Goal: Task Accomplishment & Management: Manage account settings

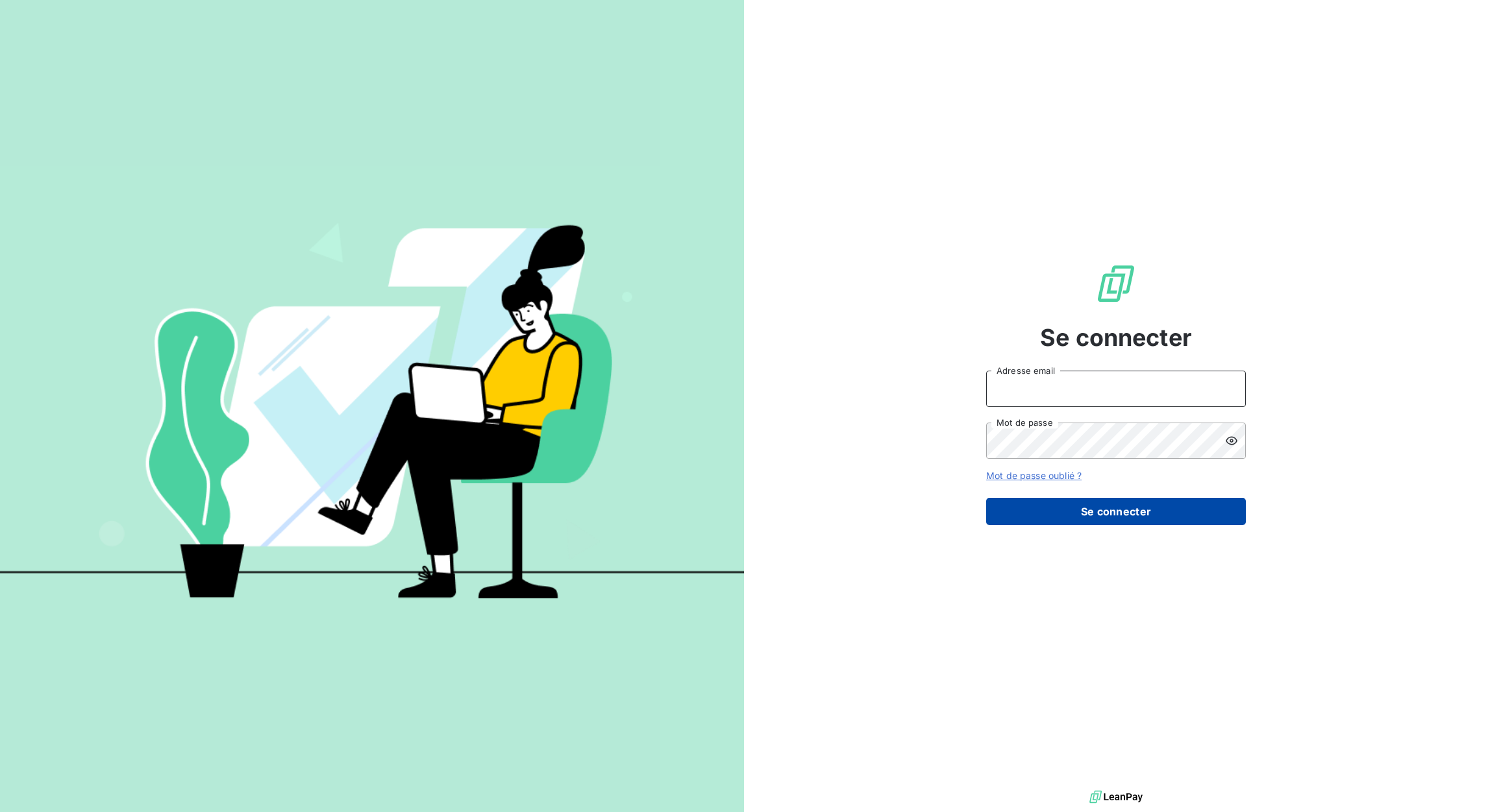
type input "xavier.ruez@met.com"
click at [991, 513] on button "Se connecter" at bounding box center [1116, 512] width 260 height 27
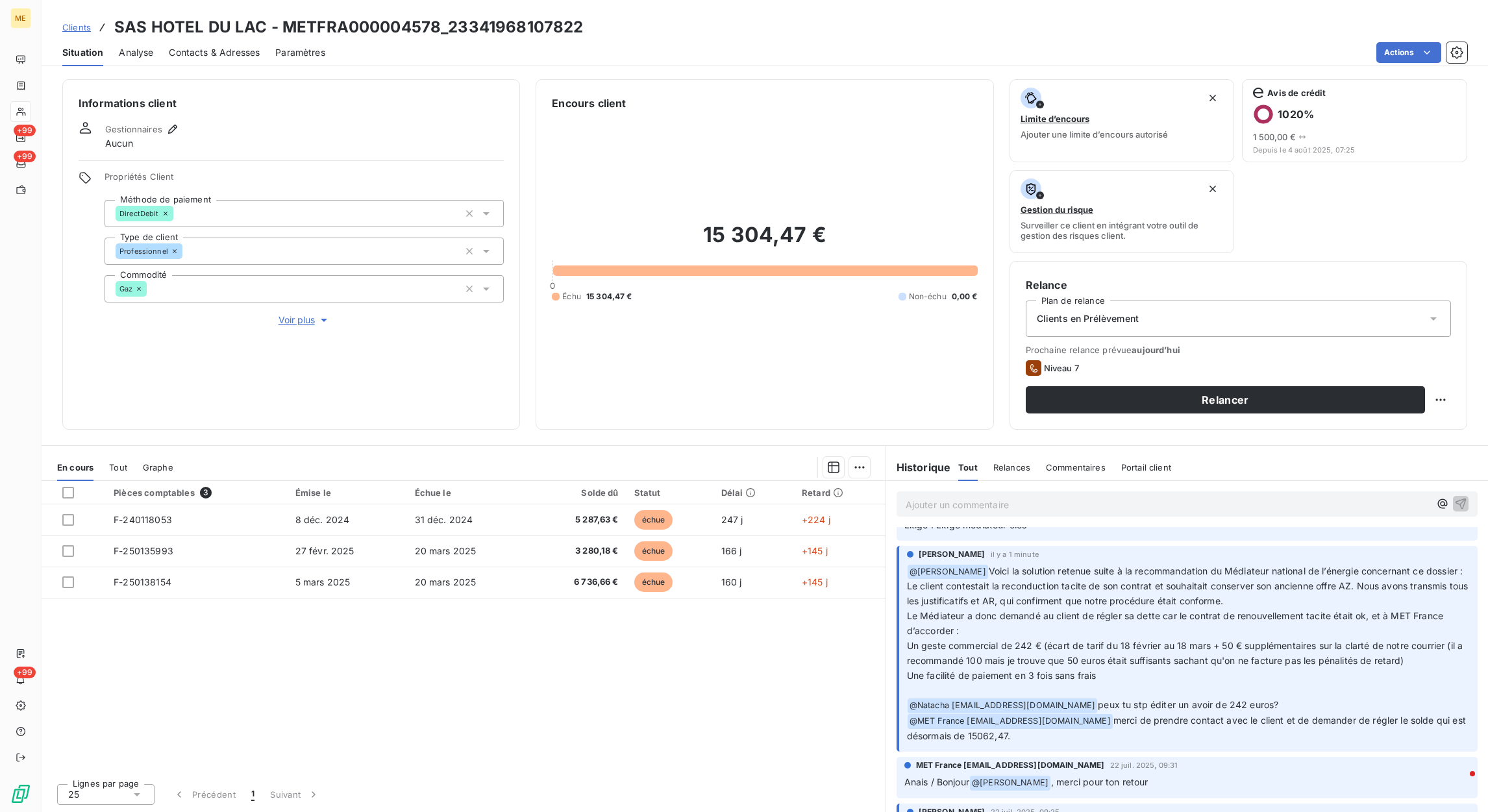
scroll to position [195, 0]
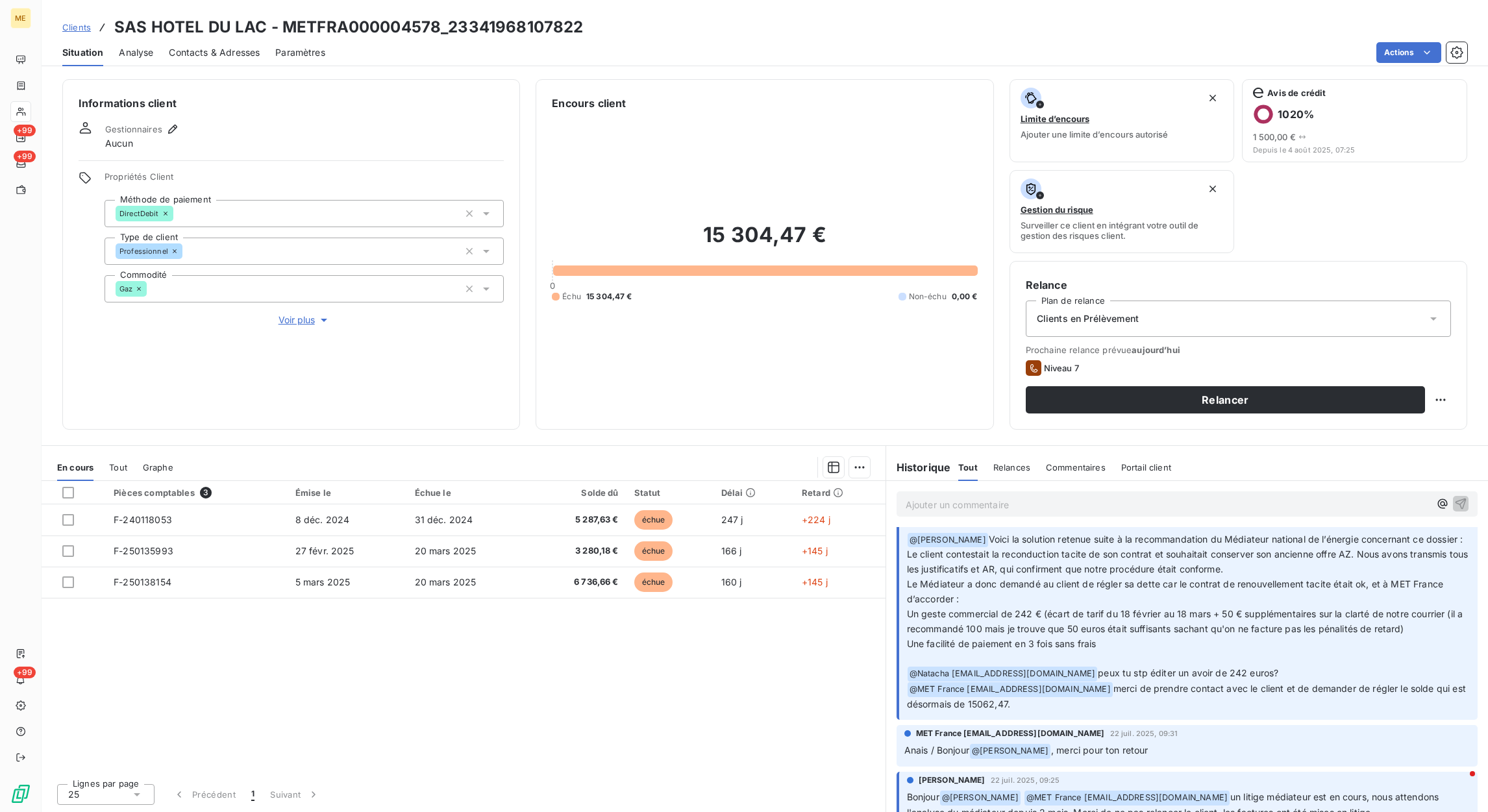
click at [1033, 504] on p "Ajouter un commentaire ﻿" at bounding box center [1168, 505] width 524 height 16
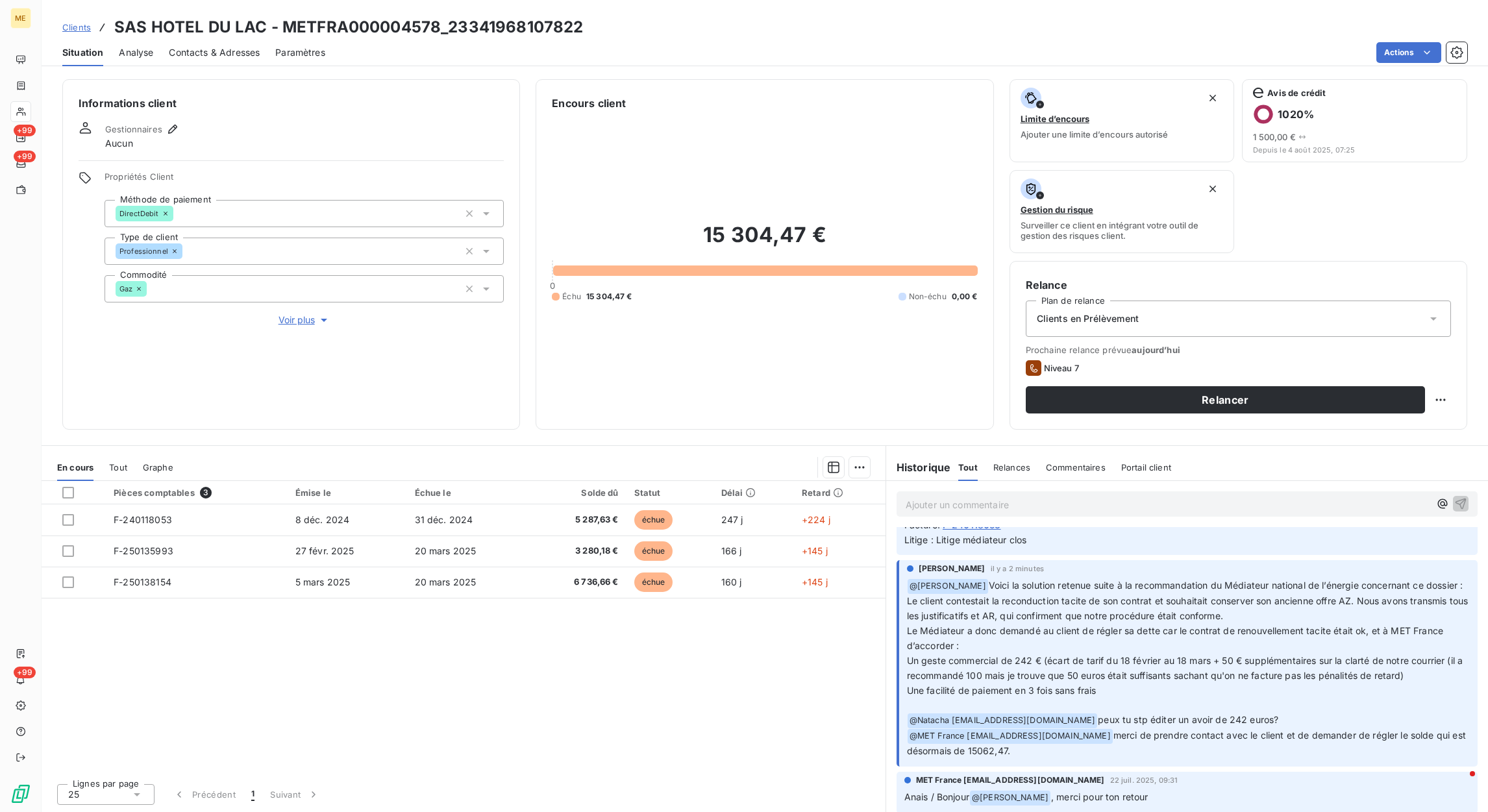
scroll to position [241, 0]
